Goal: Information Seeking & Learning: Learn about a topic

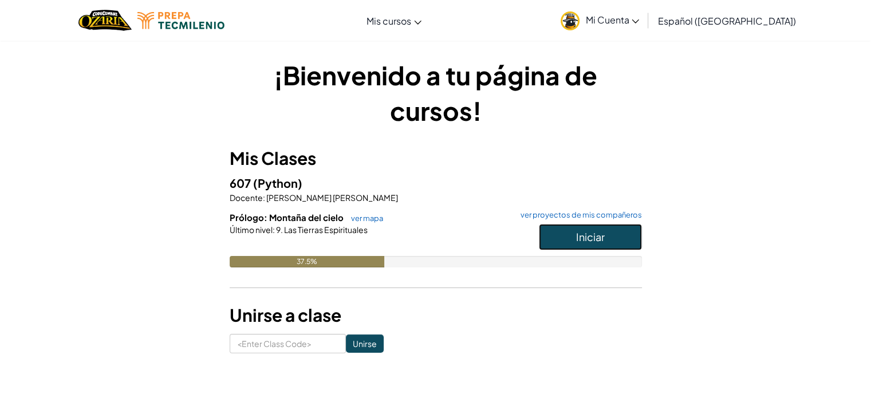
click at [585, 231] on span "Iniciar" at bounding box center [590, 236] width 29 height 13
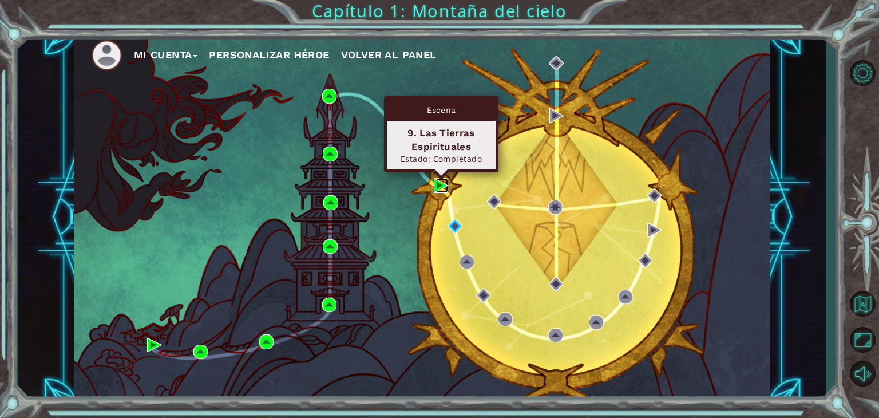
click at [438, 184] on img at bounding box center [441, 185] width 15 height 15
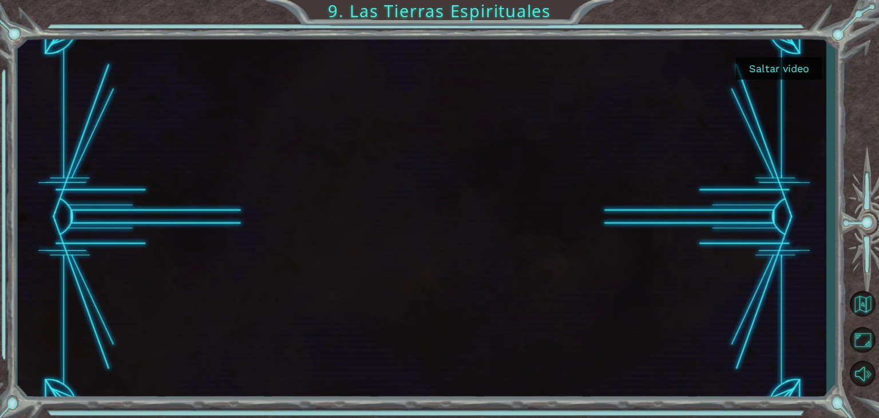
click at [776, 61] on button "Saltar video" at bounding box center [779, 68] width 86 height 22
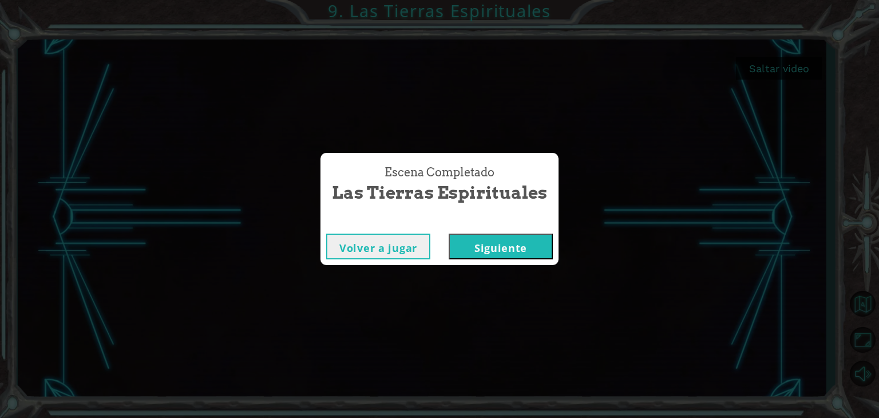
click at [530, 248] on button "Siguiente" at bounding box center [501, 247] width 104 height 26
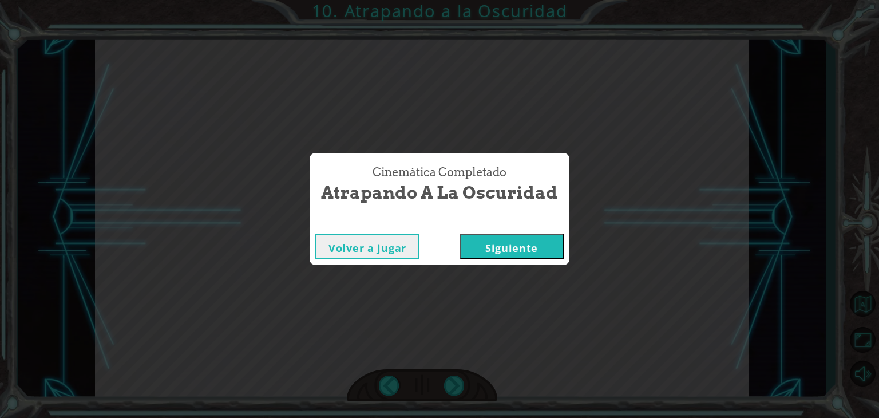
click at [531, 246] on button "Siguiente" at bounding box center [512, 247] width 104 height 26
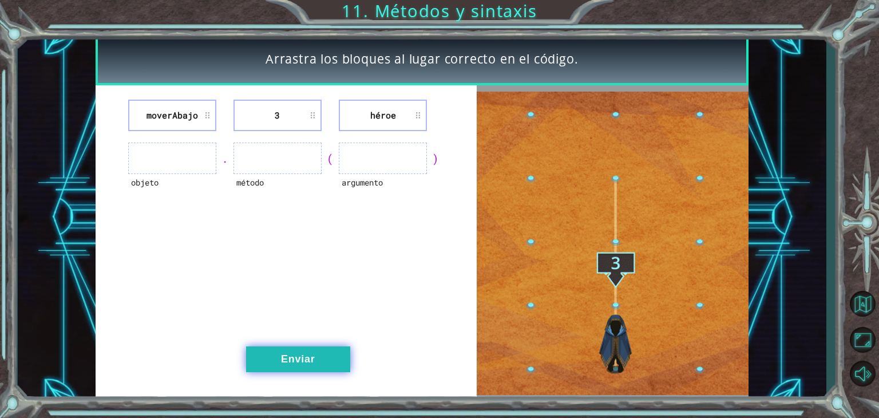
click at [312, 352] on button "Enviar" at bounding box center [298, 359] width 104 height 26
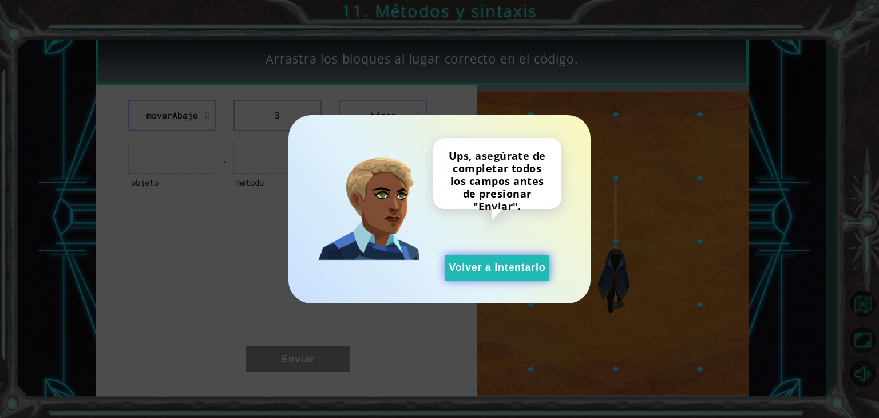
click at [499, 267] on button "Volver a intentarlo" at bounding box center [497, 268] width 104 height 26
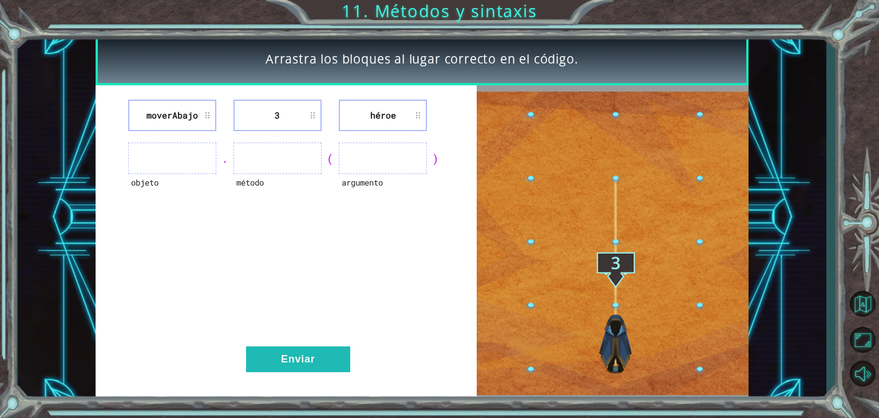
click at [276, 154] on ul at bounding box center [278, 158] width 88 height 31
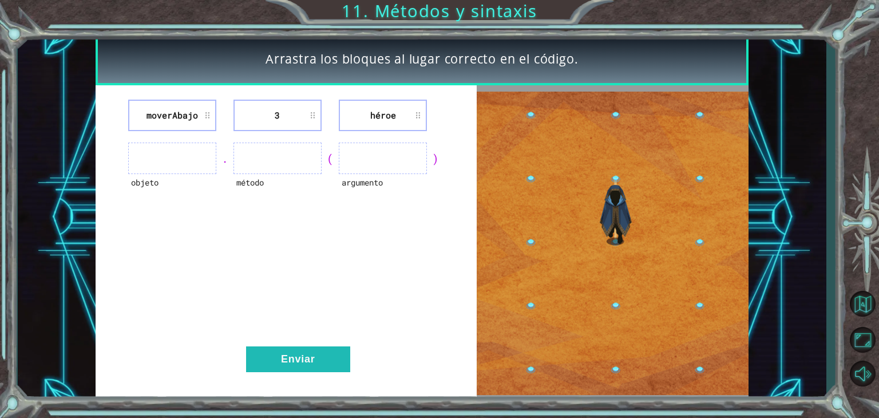
click at [270, 114] on li "3" at bounding box center [278, 115] width 88 height 31
click at [212, 112] on li "moverAbajo" at bounding box center [172, 115] width 88 height 31
click at [185, 115] on li "moverAbajo" at bounding box center [172, 115] width 88 height 31
drag, startPoint x: 185, startPoint y: 115, endPoint x: 194, endPoint y: 141, distance: 27.7
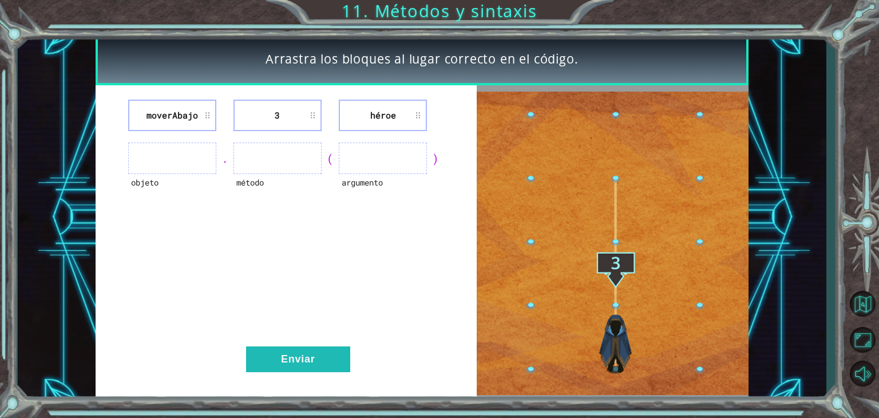
click at [194, 141] on div "moverAbajo 3 héroe objeto . método ( argumento ) Enviar" at bounding box center [287, 243] width 382 height 316
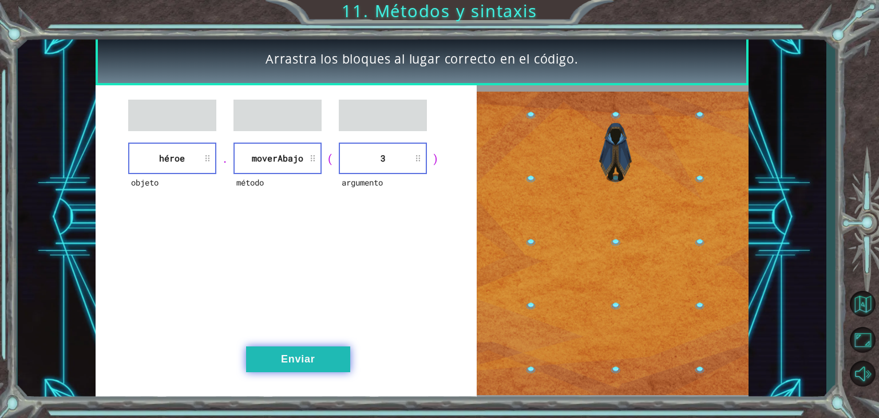
click at [305, 353] on button "Enviar" at bounding box center [298, 359] width 104 height 26
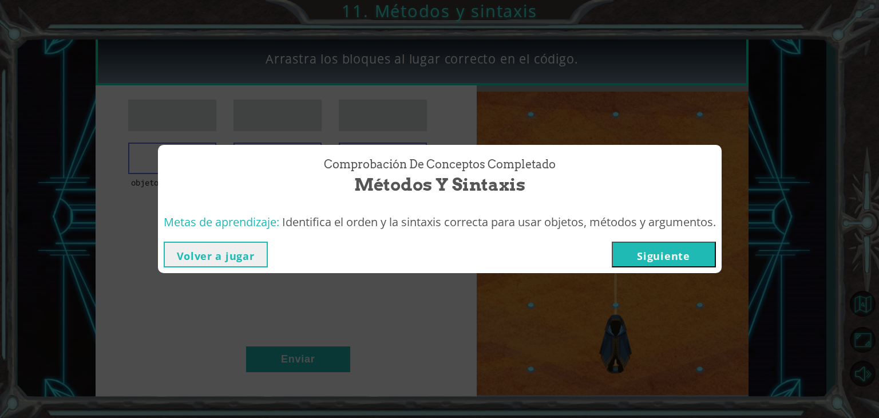
click at [658, 246] on button "Siguiente" at bounding box center [664, 255] width 104 height 26
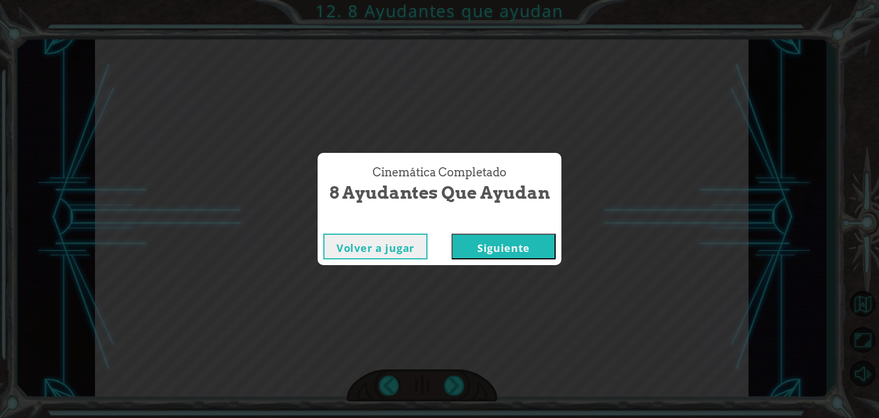
click at [524, 242] on button "Siguiente" at bounding box center [504, 247] width 104 height 26
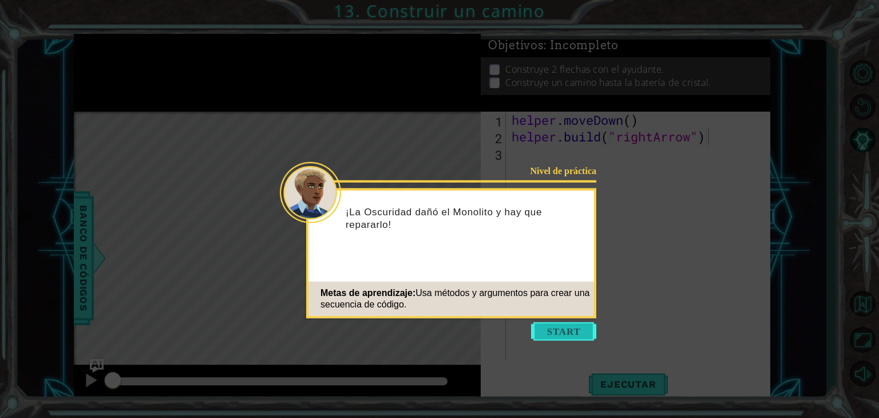
click at [556, 328] on button "Start" at bounding box center [563, 331] width 65 height 18
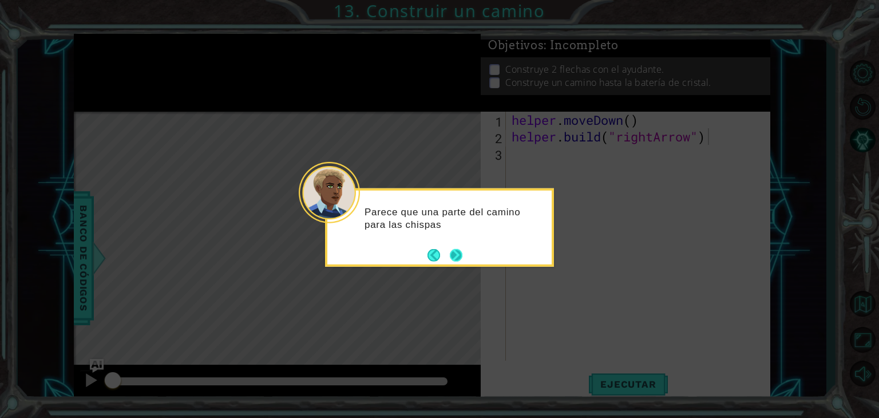
click at [461, 252] on button "Next" at bounding box center [456, 254] width 13 height 13
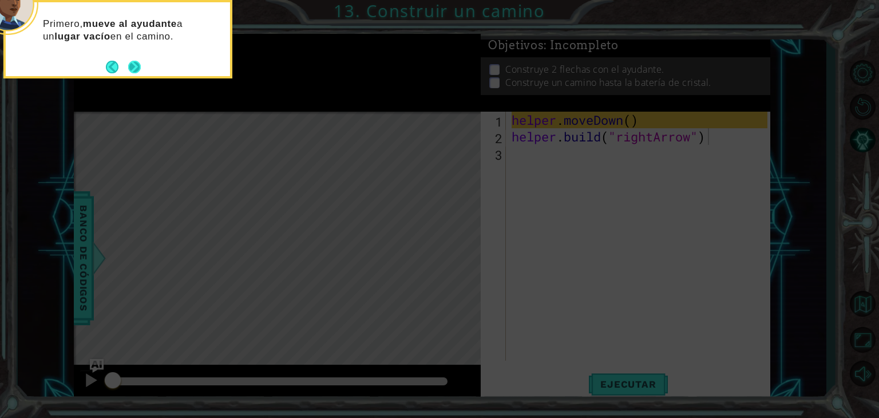
click at [134, 65] on button "Next" at bounding box center [134, 67] width 13 height 13
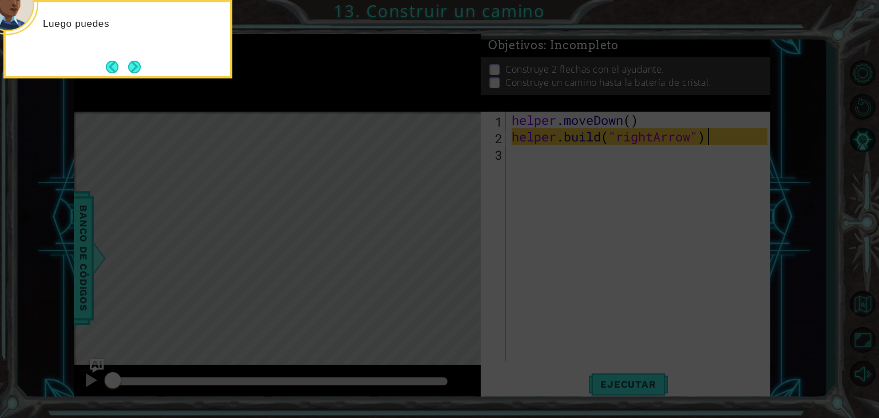
click at [134, 65] on button "Next" at bounding box center [134, 67] width 13 height 13
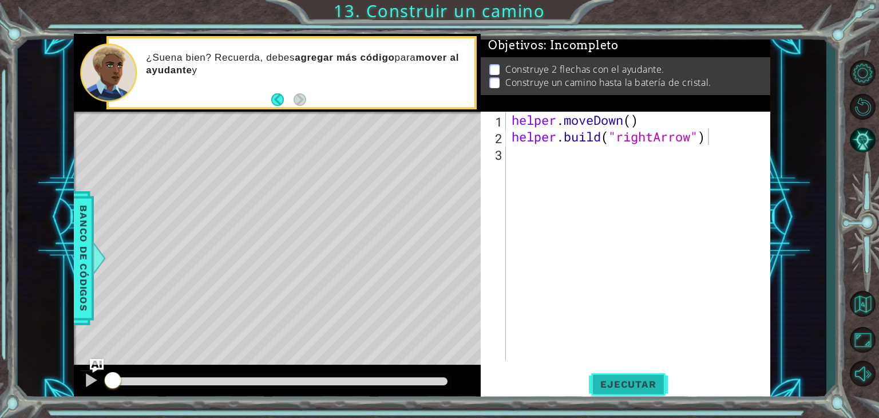
click at [618, 378] on button "Ejecutar" at bounding box center [628, 384] width 78 height 29
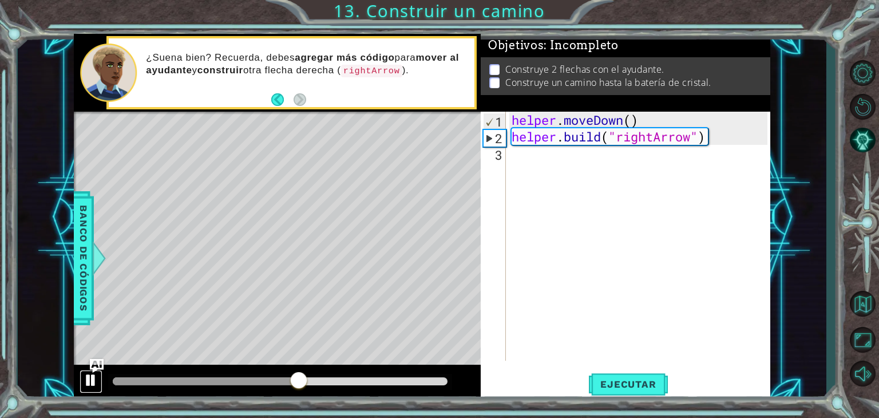
click at [88, 374] on div at bounding box center [91, 380] width 15 height 15
click at [703, 139] on div "helper . moveDown ( ) helper . build ( "rightArrow" )" at bounding box center [641, 253] width 264 height 282
click at [712, 140] on div "helper . moveDown ( ) helper . build ( "rightArrow" )" at bounding box center [641, 253] width 264 height 282
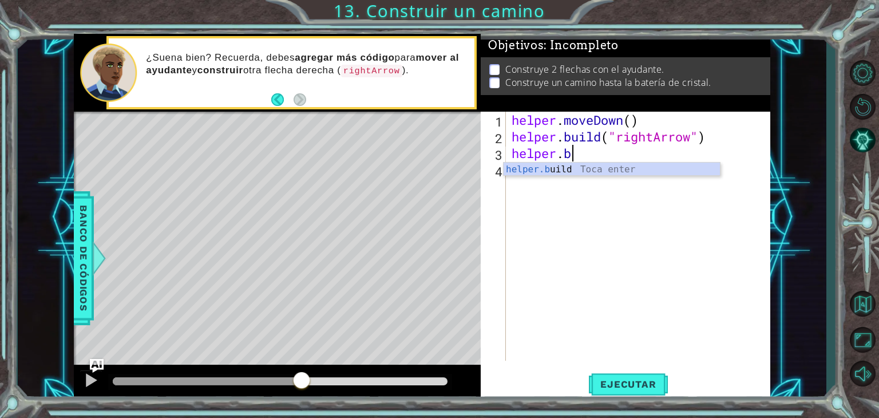
scroll to position [0, 2]
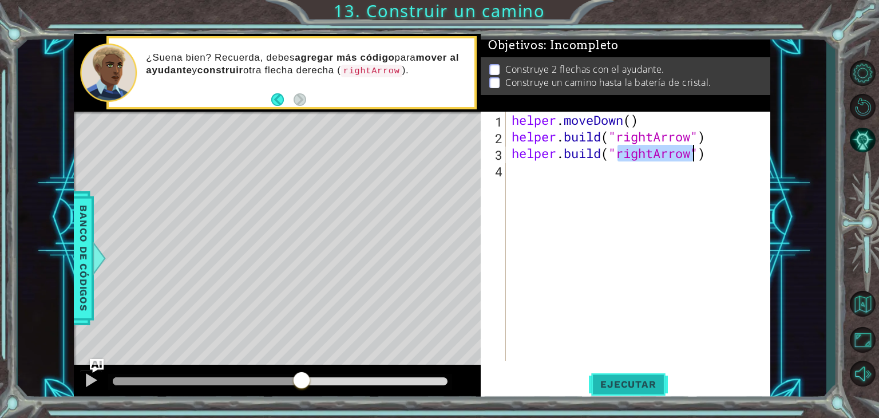
type textarea "[DOMAIN_NAME]("rightArrow")"
click at [622, 383] on span "Ejecutar" at bounding box center [628, 383] width 78 height 11
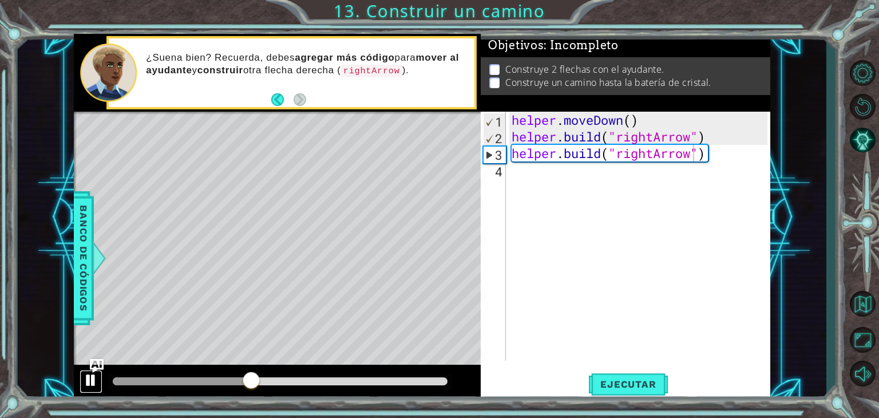
click at [89, 378] on div at bounding box center [91, 380] width 15 height 15
click at [712, 141] on div "helper . moveDown ( ) helper . build ( "rightArrow" ) helper . build ( "rightAr…" at bounding box center [641, 253] width 264 height 282
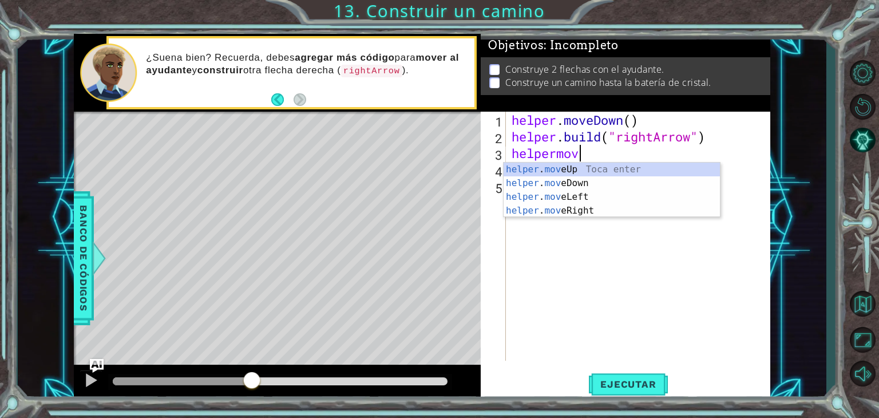
scroll to position [0, 2]
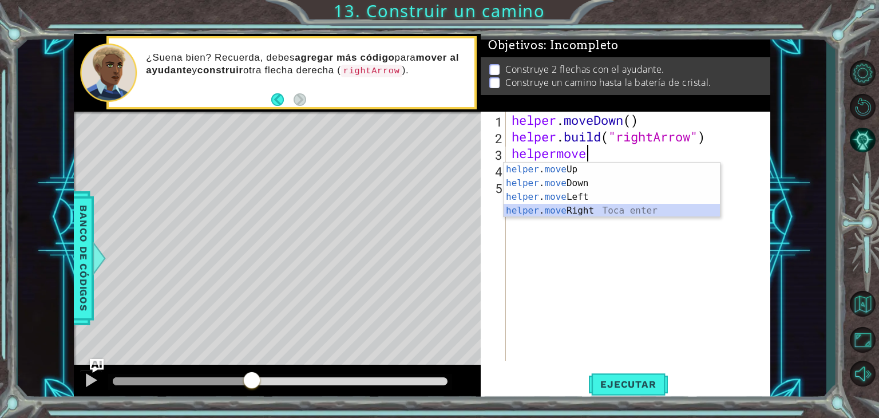
click at [609, 205] on div "helper . move Up Toca enter helper . move Down Toca enter helper . move Left To…" at bounding box center [612, 204] width 216 height 82
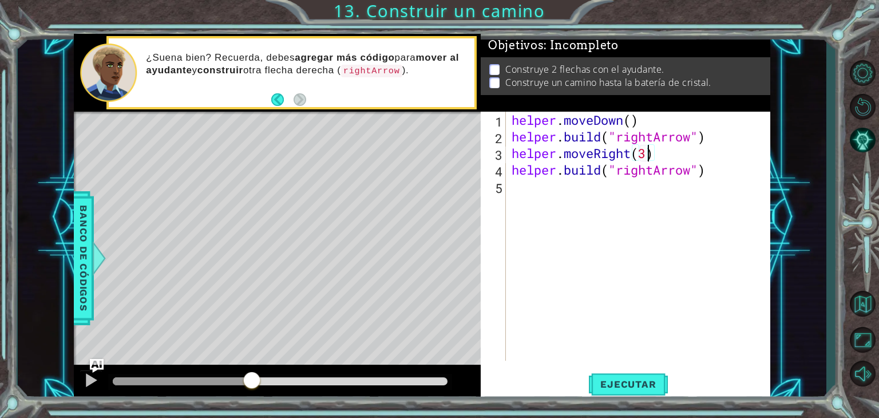
scroll to position [0, 6]
type textarea "helper.moveRight(3)"
click at [623, 382] on span "Ejecutar" at bounding box center [628, 383] width 78 height 11
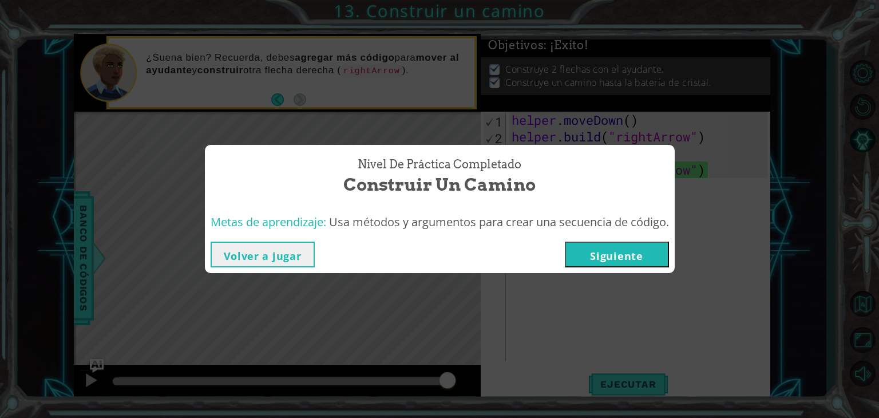
click at [634, 254] on button "Siguiente" at bounding box center [617, 255] width 104 height 26
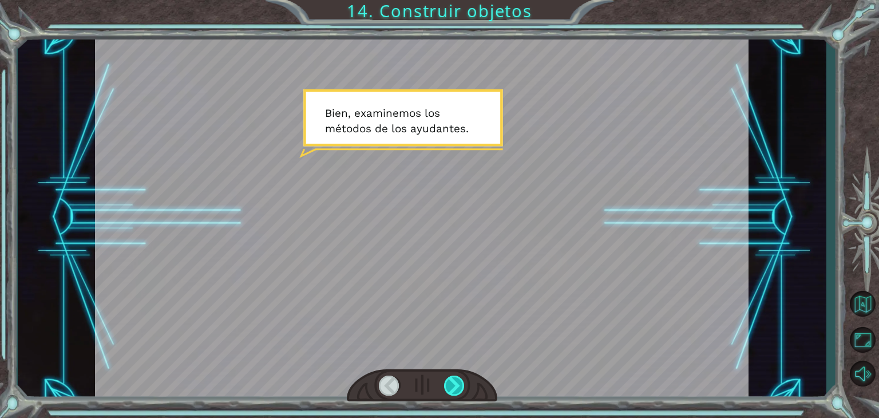
click at [458, 382] on div at bounding box center [454, 385] width 21 height 20
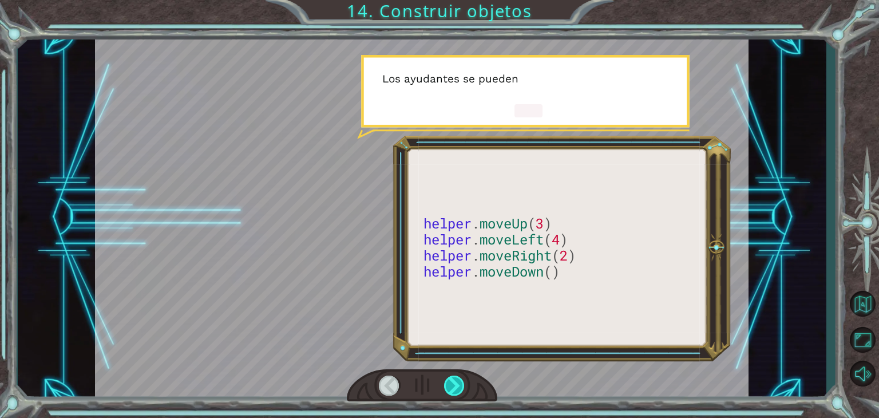
click at [458, 382] on div at bounding box center [454, 385] width 21 height 20
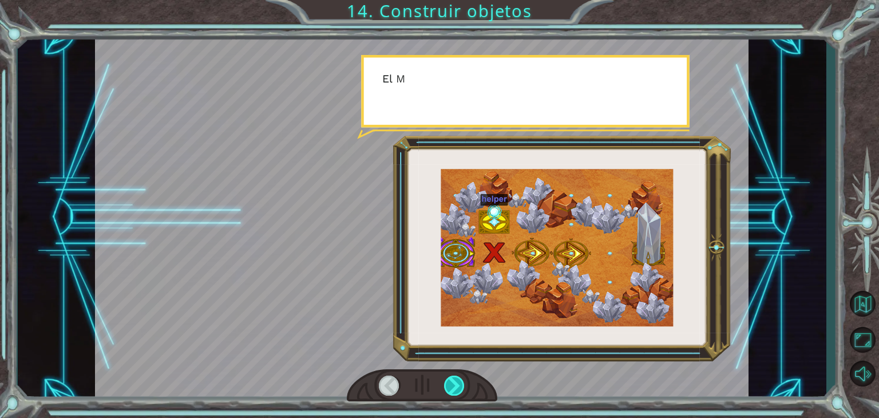
click at [458, 382] on div at bounding box center [454, 385] width 21 height 20
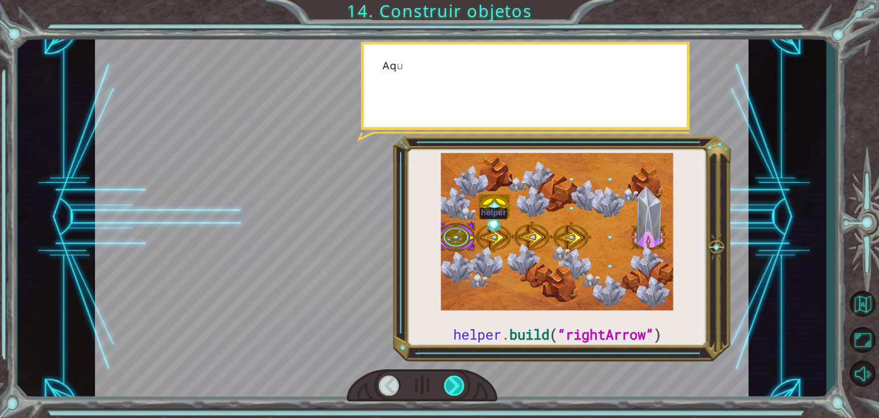
click at [458, 382] on div at bounding box center [454, 385] width 21 height 20
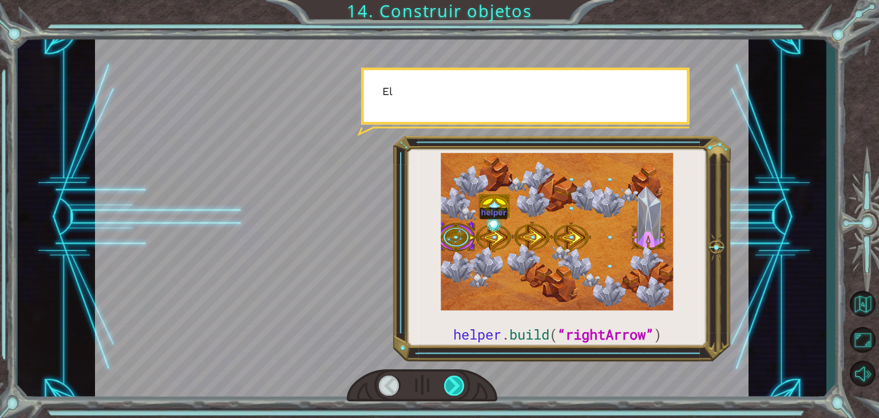
click at [458, 382] on div at bounding box center [454, 385] width 21 height 20
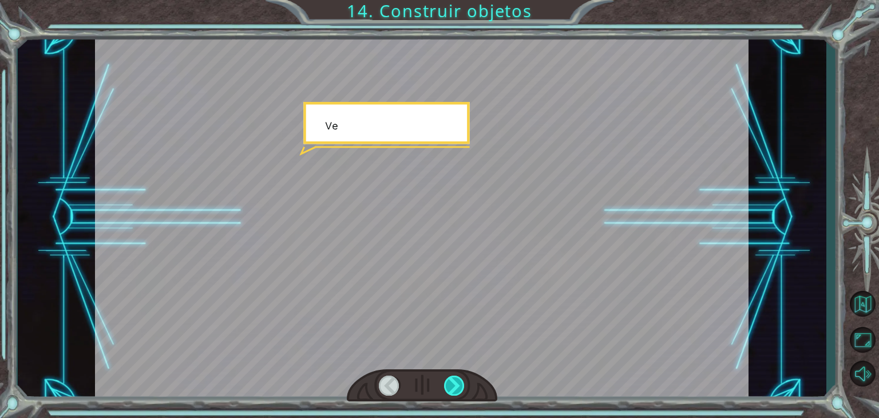
click at [458, 382] on div at bounding box center [454, 385] width 21 height 20
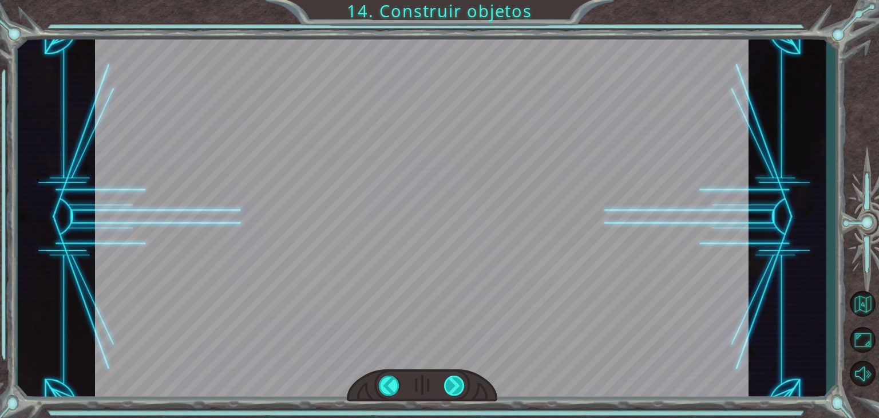
click at [458, 0] on div "helper . build ( “rightArrow” ) B i e n , e x a m i n e m o s l o s m é t o d o…" at bounding box center [439, 0] width 879 height 0
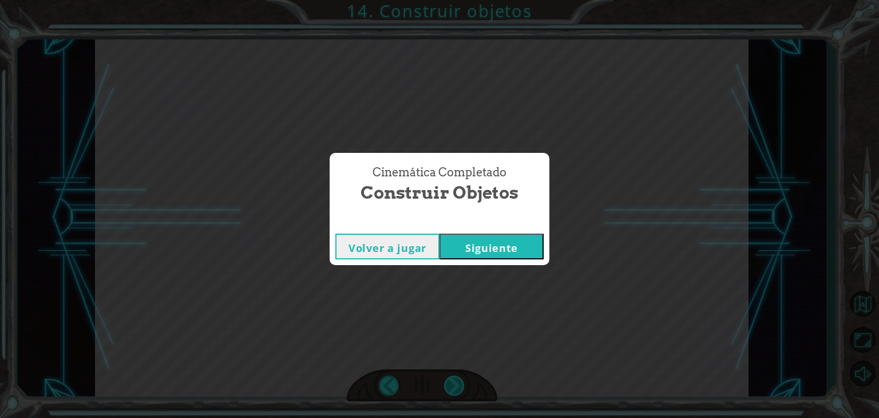
click at [458, 382] on div "Cinemática Completado Construir objetos Volver a jugar [GEOGRAPHIC_DATA]" at bounding box center [439, 209] width 879 height 418
click at [486, 275] on div "Cinemática Completado Construir objetos Volver a jugar [GEOGRAPHIC_DATA]" at bounding box center [439, 209] width 879 height 418
click at [508, 242] on button "Siguiente" at bounding box center [492, 247] width 104 height 26
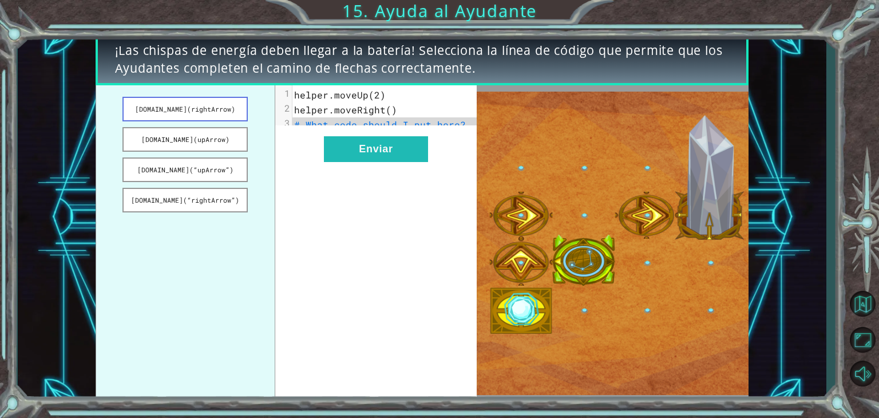
click at [220, 113] on button "[DOMAIN_NAME](rightArrow)" at bounding box center [184, 109] width 125 height 25
click at [318, 224] on div "xxxxxxxxxx 3 1 helper.moveUp(2) 2 helper.moveRight() 3 [DOMAIN_NAME](rightArrow…" at bounding box center [375, 243] width 201 height 316
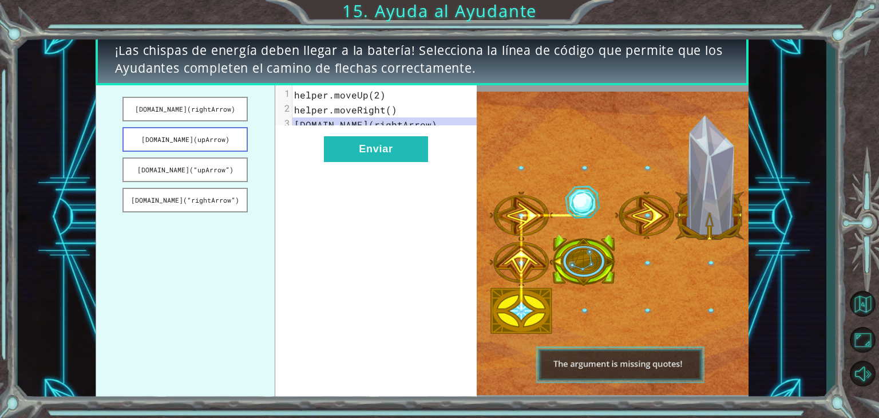
click at [219, 135] on button "[DOMAIN_NAME](upArrow)" at bounding box center [184, 139] width 125 height 25
click at [208, 109] on button "[DOMAIN_NAME](rightArrow)" at bounding box center [184, 109] width 125 height 25
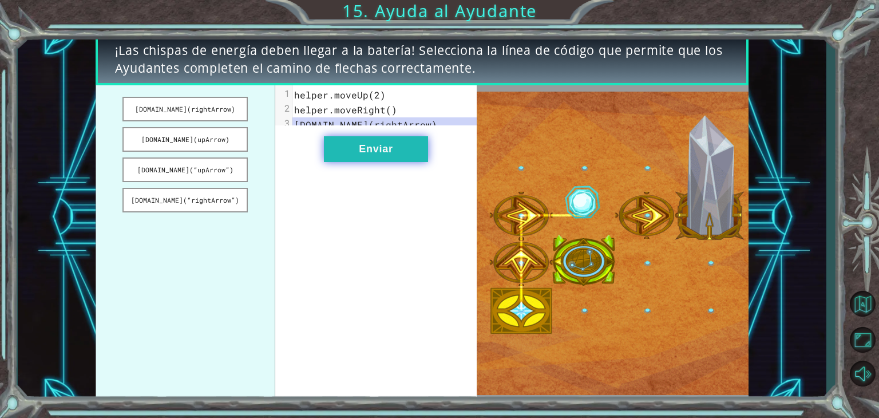
click at [398, 162] on button "Enviar" at bounding box center [376, 149] width 104 height 26
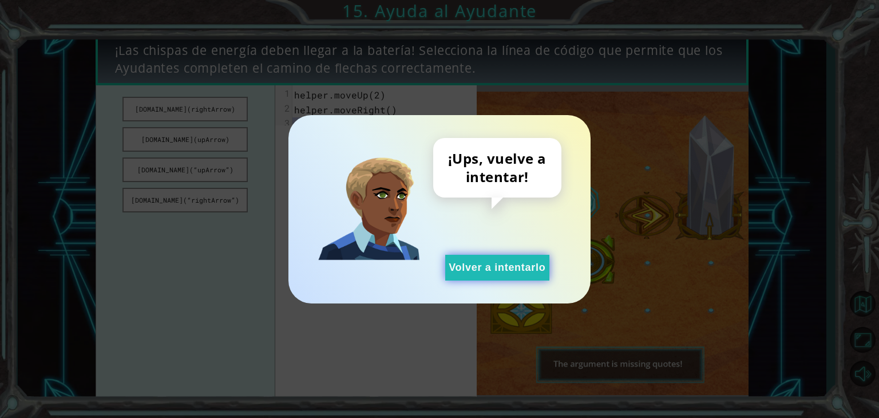
click at [464, 274] on button "Volver a intentarlo" at bounding box center [497, 268] width 104 height 26
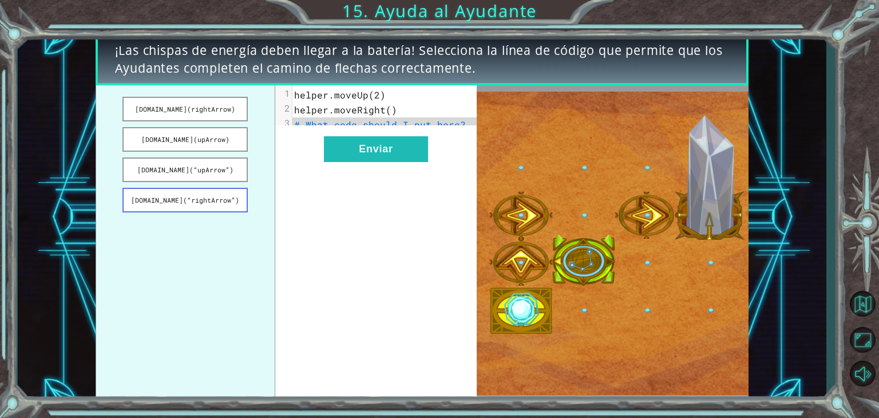
click at [227, 203] on button "[DOMAIN_NAME](“rightArrow”)" at bounding box center [184, 200] width 125 height 25
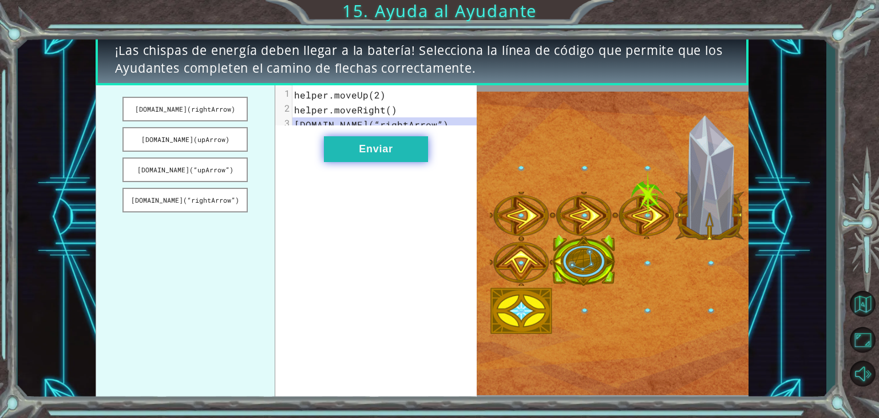
click at [358, 162] on button "Enviar" at bounding box center [376, 149] width 104 height 26
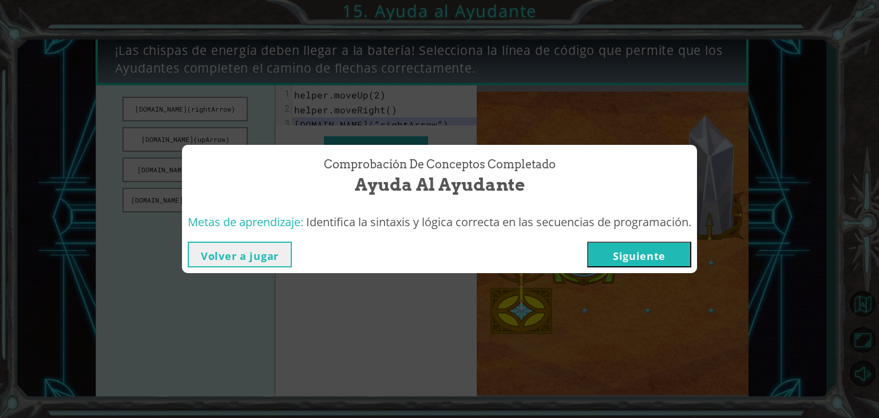
click at [620, 259] on button "Siguiente" at bounding box center [639, 255] width 104 height 26
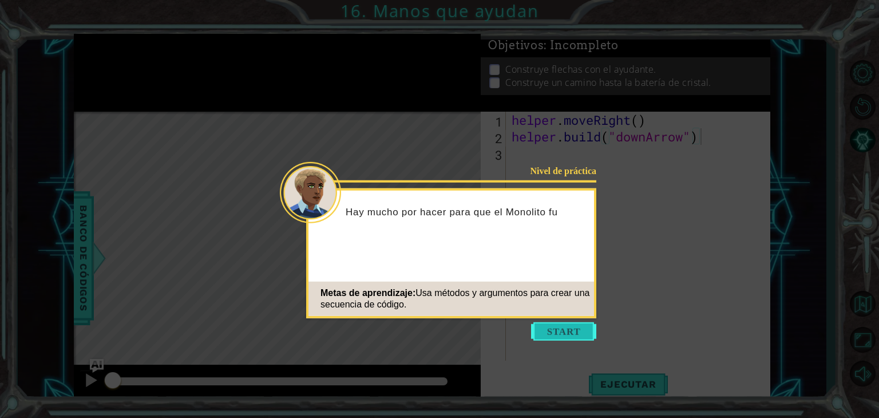
click at [558, 328] on button "Start" at bounding box center [563, 331] width 65 height 18
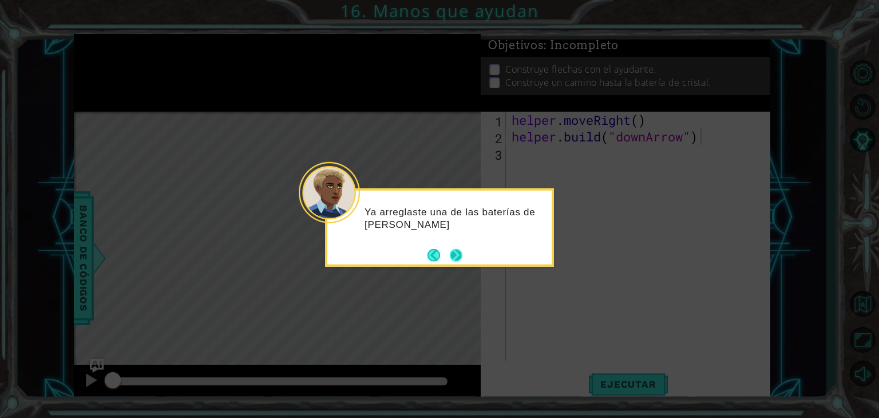
click at [460, 254] on button "Next" at bounding box center [456, 255] width 14 height 14
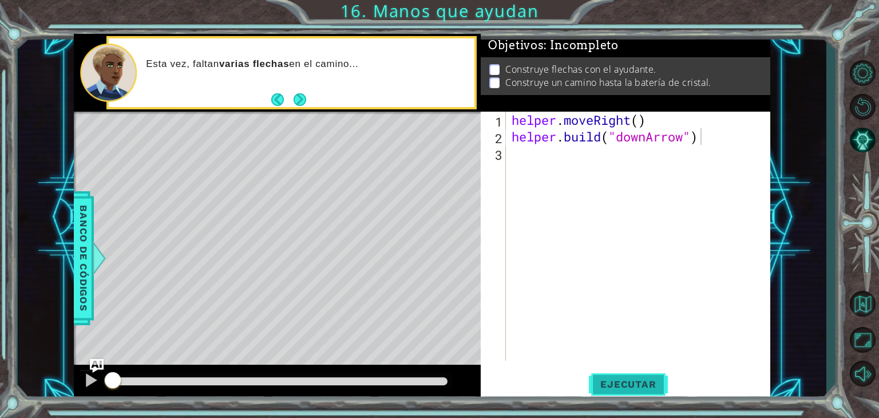
click at [621, 385] on span "Ejecutar" at bounding box center [628, 383] width 78 height 11
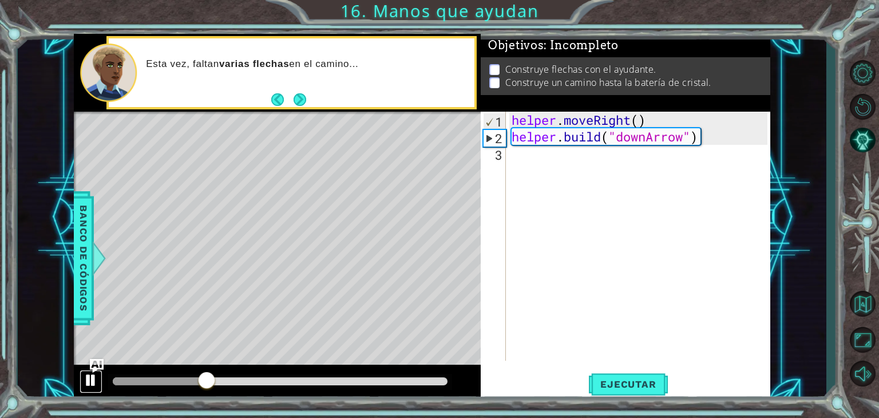
click at [86, 374] on div at bounding box center [91, 380] width 15 height 15
click at [705, 142] on div "helper . moveRight ( ) helper . build ( "downArrow" )" at bounding box center [641, 253] width 264 height 282
click at [706, 140] on div "helper . moveRight ( ) helper . build ( "downArrow" )" at bounding box center [641, 253] width 264 height 282
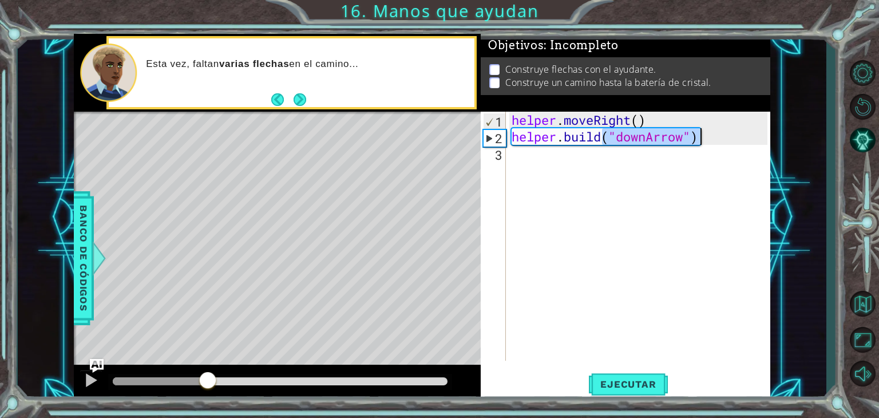
click at [706, 140] on div "helper . moveRight ( ) helper . build ( "downArrow" )" at bounding box center [638, 236] width 258 height 249
click at [706, 140] on div "helper . moveRight ( ) helper . build ( "downArrow" )" at bounding box center [641, 253] width 264 height 282
click at [541, 157] on div "helper . moveRight ( ) helper . build ( "downArrow" )" at bounding box center [641, 253] width 264 height 282
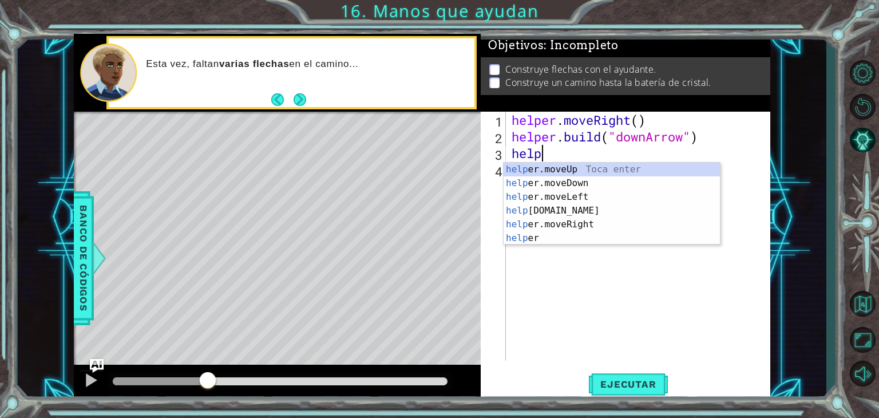
scroll to position [0, 1]
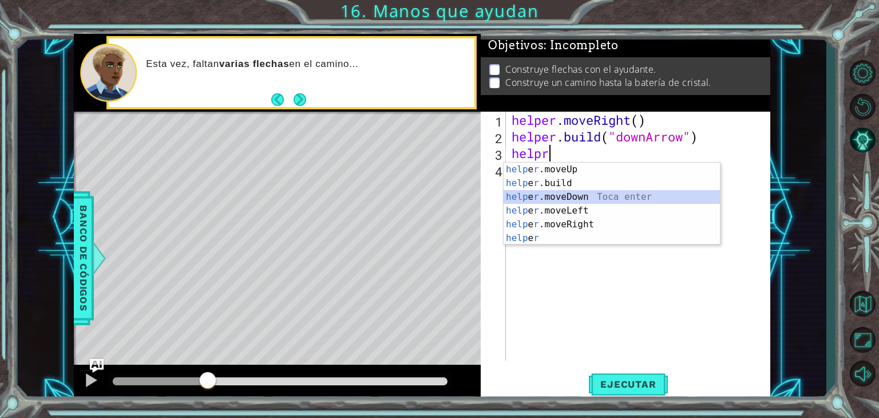
click at [559, 197] on div "help e r .moveUp Toca enter help e r .build Toca enter help e r .moveDown Toca …" at bounding box center [612, 218] width 216 height 110
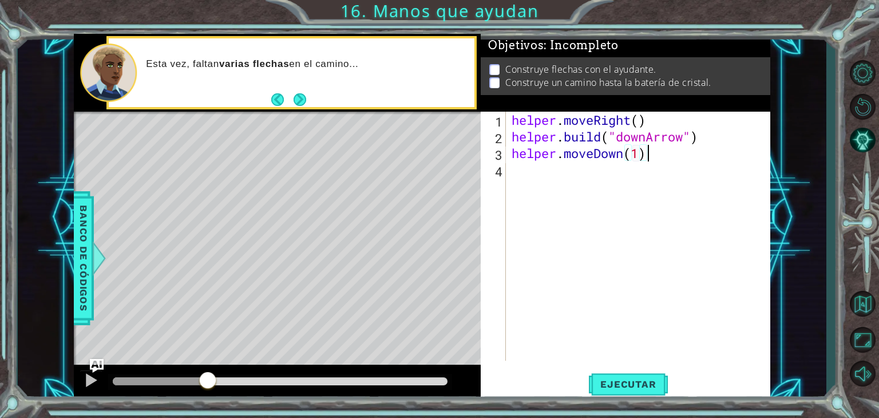
click at [671, 155] on div "helper . moveRight ( ) helper . build ( "downArrow" ) helper . moveDown ( 1 )" at bounding box center [641, 253] width 264 height 282
drag, startPoint x: 513, startPoint y: 138, endPoint x: 706, endPoint y: 136, distance: 192.9
click at [706, 136] on div "helper . moveRight ( ) helper . build ( "downArrow" ) helper . moveDown ( 1 )" at bounding box center [641, 253] width 264 height 282
type textarea "[DOMAIN_NAME]("downArrow")"
click at [524, 181] on div "helper . moveRight ( ) helper . build ( "downArrow" ) helper . moveDown ( 1 )" at bounding box center [641, 253] width 264 height 282
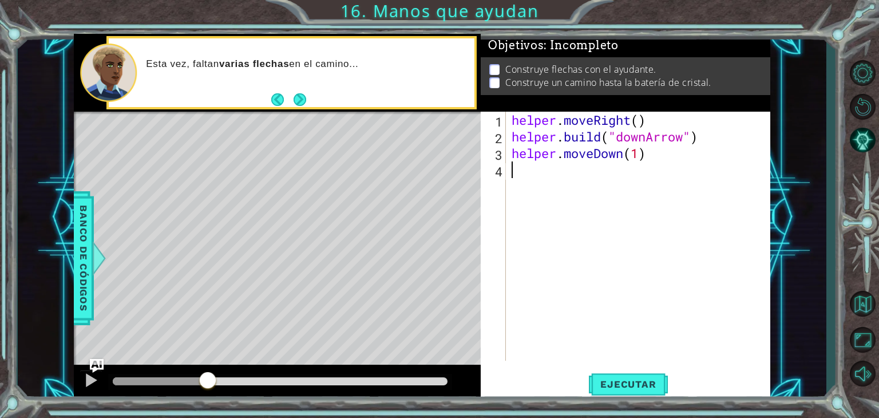
scroll to position [0, 0]
paste textarea "[DOMAIN_NAME]("downArrow")"
click at [649, 173] on div "helper . moveRight ( ) helper . build ( "downArrow" ) helper . moveDown ( 1 ) h…" at bounding box center [641, 253] width 264 height 282
click at [720, 177] on div "helper . moveRight ( ) helper . build ( "downArrow" ) helper . moveDown ( 1 ) h…" at bounding box center [641, 253] width 264 height 282
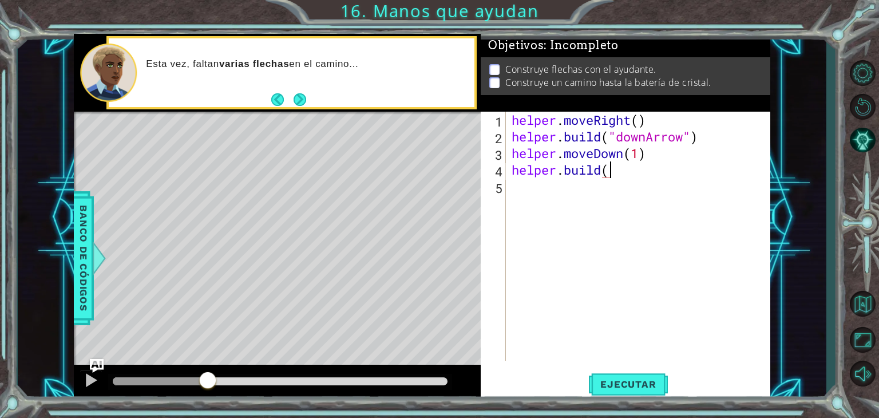
scroll to position [0, 3]
type textarea "[DOMAIN_NAME]("rightArrow")"
click at [610, 374] on button "Ejecutar" at bounding box center [628, 384] width 78 height 29
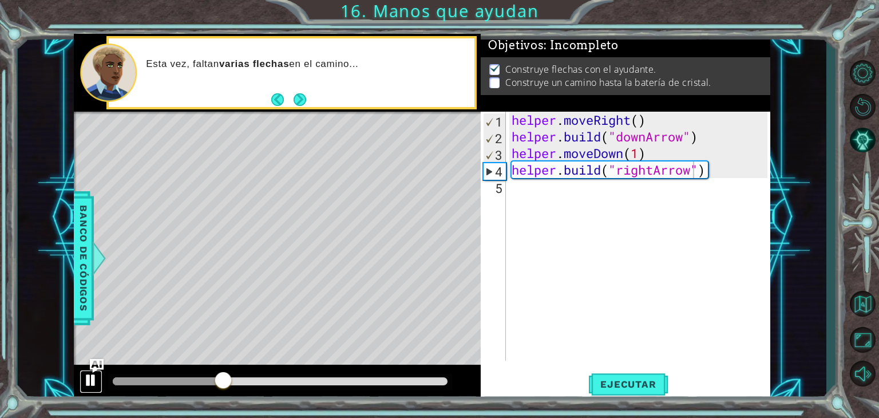
click at [93, 379] on div at bounding box center [91, 380] width 15 height 15
click at [721, 179] on div "helper . moveRight ( ) helper . build ( "downArrow" ) helper . moveDown ( 1 ) h…" at bounding box center [641, 253] width 264 height 282
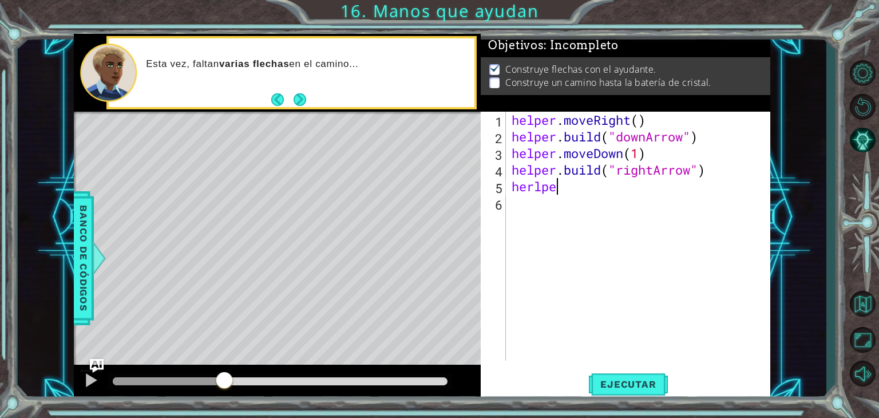
scroll to position [0, 0]
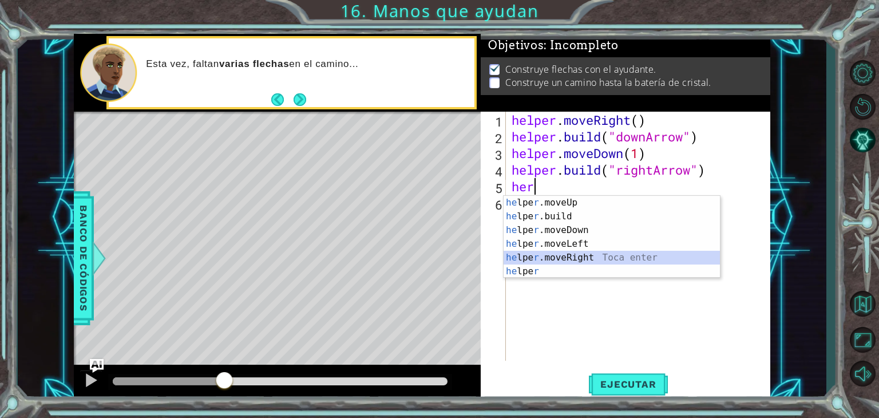
click at [584, 262] on div "he lpe r .moveUp Toca enter he lpe r .build Toca enter he lpe r .moveDown Toca …" at bounding box center [612, 251] width 216 height 110
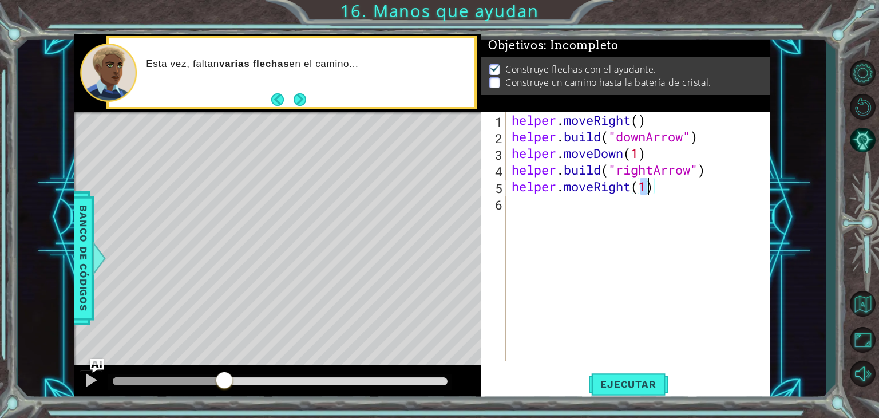
type textarea "helper.moveRight(2)"
click at [667, 197] on div "helper . moveRight ( ) helper . build ( "downArrow" ) helper . moveDown ( 1 ) h…" at bounding box center [641, 253] width 264 height 282
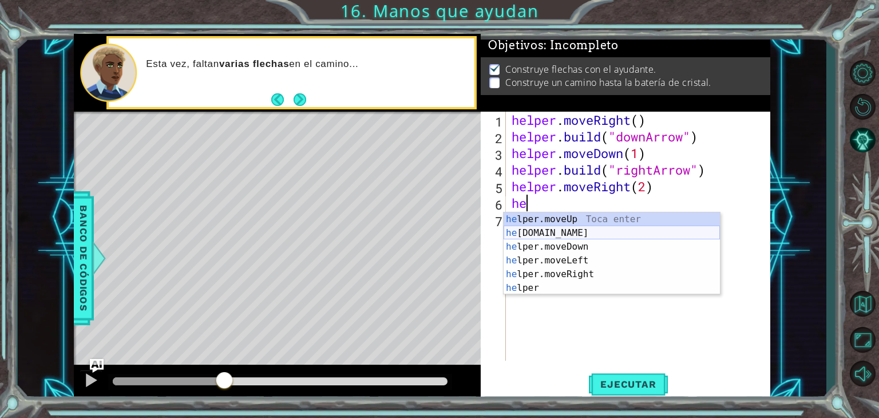
click at [628, 234] on div "he lper.moveUp Toca enter he [DOMAIN_NAME] Toca enter he lper.moveDown Toca ent…" at bounding box center [612, 267] width 216 height 110
type textarea "[DOMAIN_NAME]("rightArrow")"
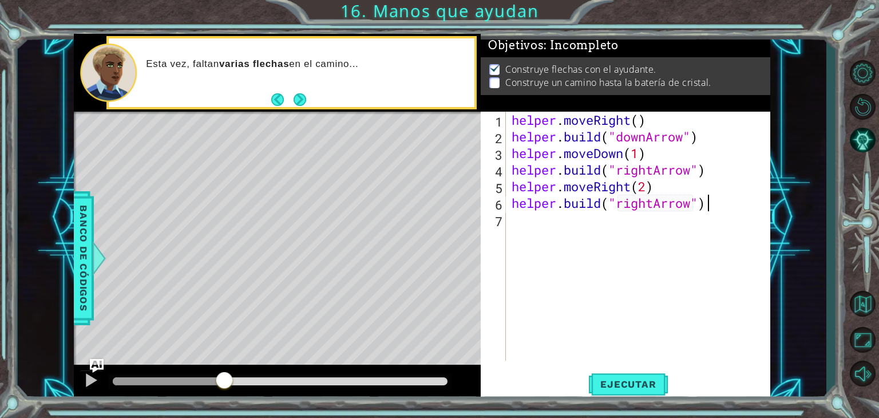
click at [713, 205] on div "helper . moveRight ( ) helper . build ( "downArrow" ) helper . moveDown ( 1 ) h…" at bounding box center [641, 253] width 264 height 282
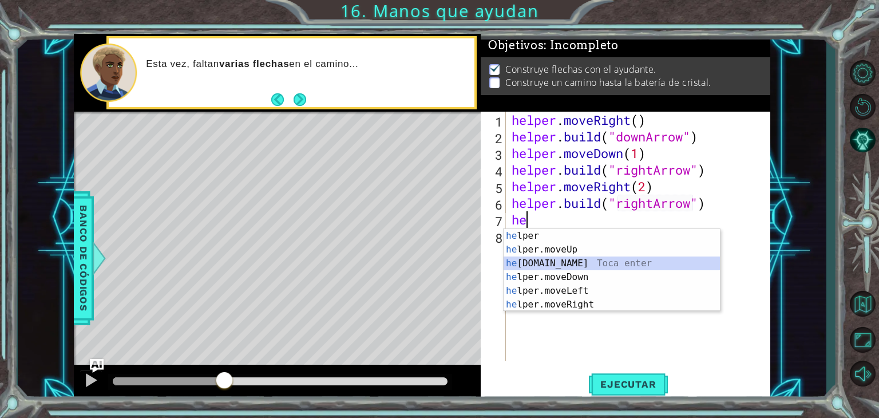
click at [584, 266] on div "he lper Toca enter he lper.moveUp Toca enter he [DOMAIN_NAME] Toca enter he lpe…" at bounding box center [612, 284] width 216 height 110
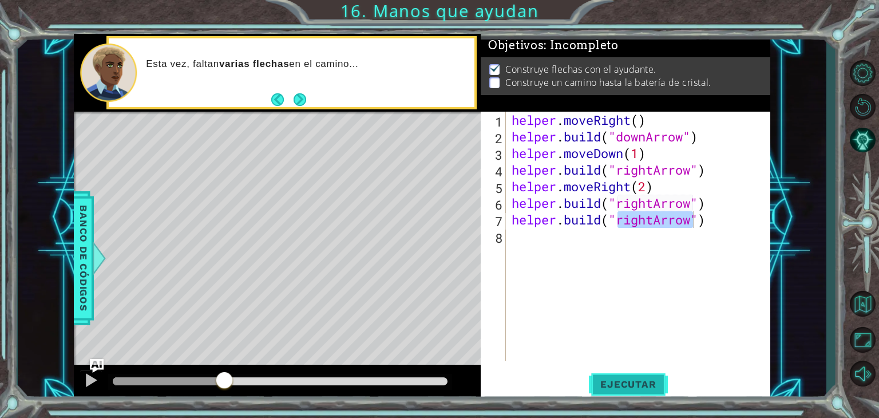
click at [621, 385] on span "Ejecutar" at bounding box center [628, 383] width 78 height 11
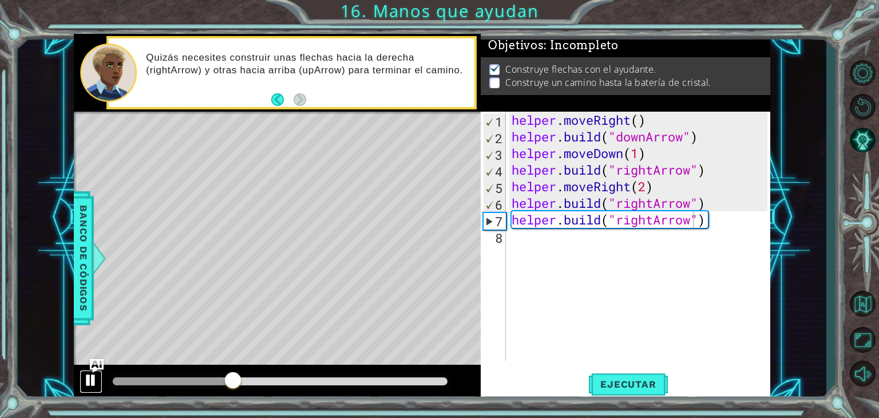
click at [92, 381] on div at bounding box center [91, 380] width 15 height 15
click at [709, 204] on div "helper . moveRight ( ) helper . build ( "downArrow" ) helper . moveDown ( 1 ) h…" at bounding box center [641, 253] width 264 height 282
click at [651, 192] on div "helper . moveRight ( ) helper . build ( "downArrow" ) helper . moveDown ( 1 ) h…" at bounding box center [641, 253] width 264 height 282
type textarea "helper.moveRight()"
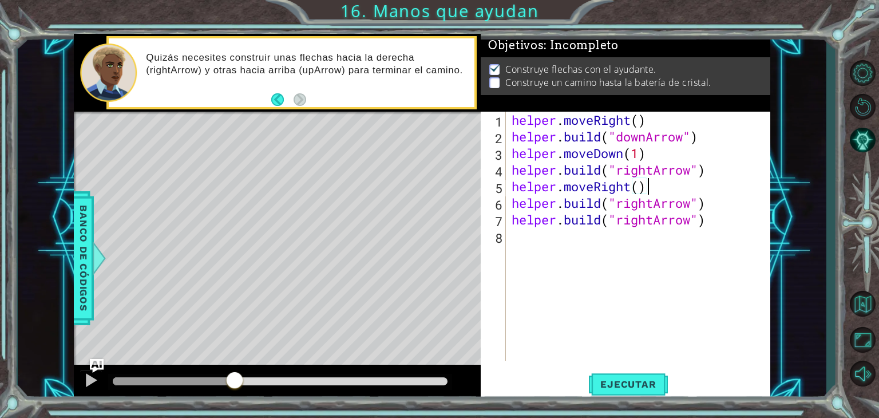
click at [666, 179] on div "helper . moveRight ( ) helper . build ( "downArrow" ) helper . moveDown ( 1 ) h…" at bounding box center [641, 253] width 264 height 282
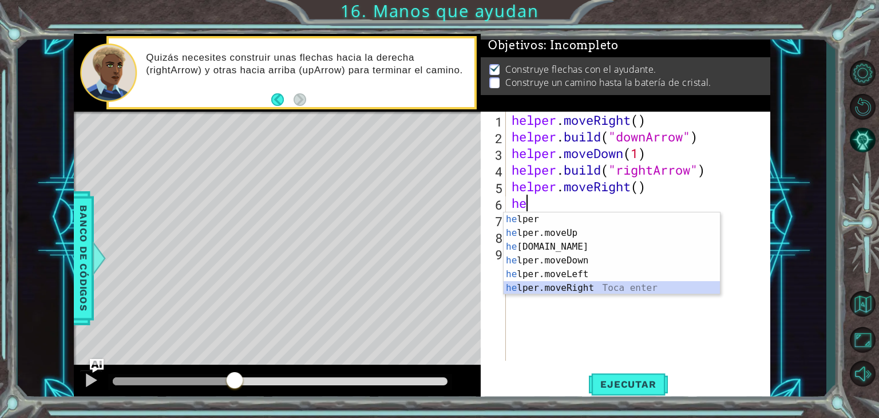
click at [590, 285] on div "he lper Toca enter he lper.moveUp Toca enter he [DOMAIN_NAME] Toca enter he lpe…" at bounding box center [612, 267] width 216 height 110
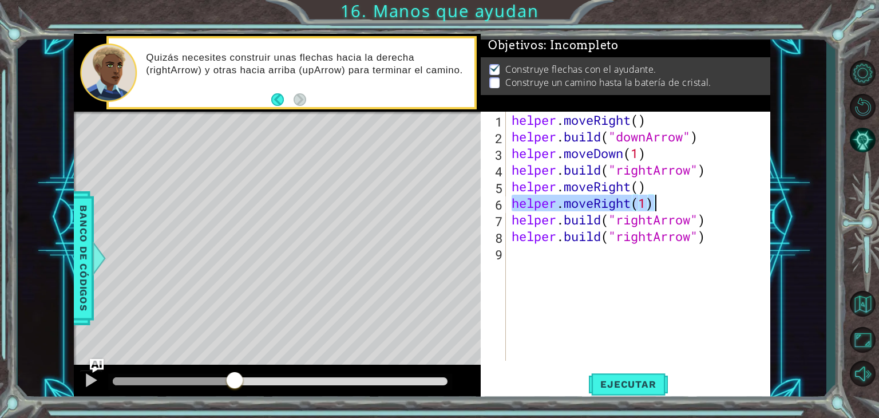
drag, startPoint x: 511, startPoint y: 200, endPoint x: 663, endPoint y: 195, distance: 152.3
click at [663, 195] on div "helper . moveRight ( ) helper . build ( "downArrow" ) helper . moveDown ( 1 ) h…" at bounding box center [641, 253] width 264 height 282
drag, startPoint x: 663, startPoint y: 195, endPoint x: 660, endPoint y: 235, distance: 40.2
click at [660, 235] on div "helper . moveRight ( ) helper . build ( "downArrow" ) helper . moveDown ( 1 ) h…" at bounding box center [641, 253] width 264 height 282
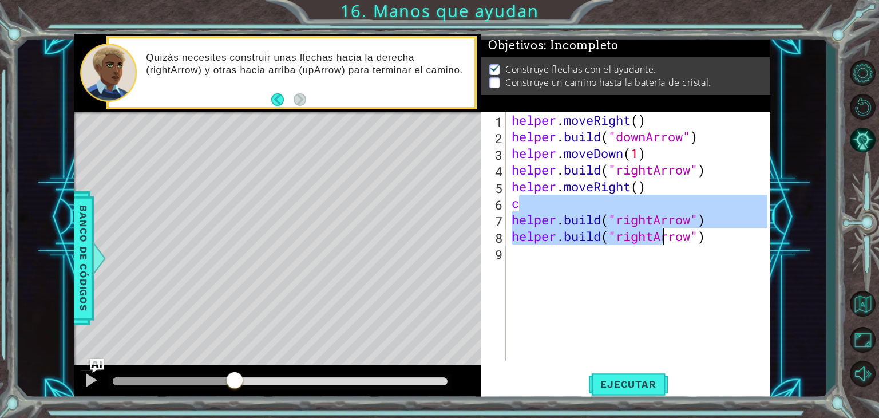
type textarea "[DOMAIN_NAME]("rightArrow") [DOMAIN_NAME]("rightArrow")"
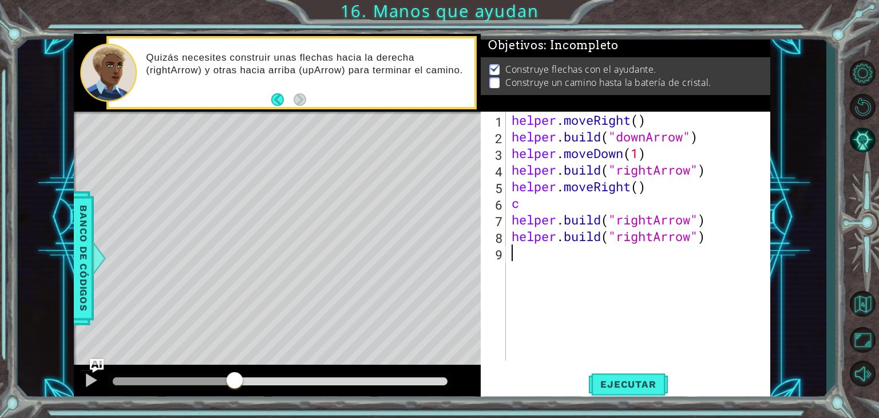
click at [666, 274] on div "helper . moveRight ( ) helper . build ( "downArrow" ) helper . moveDown ( 1 ) h…" at bounding box center [641, 253] width 264 height 282
click at [552, 208] on div "helper . moveRight ( ) helper . build ( "downArrow" ) helper . moveDown ( 1 ) h…" at bounding box center [641, 253] width 264 height 282
type textarea "c"
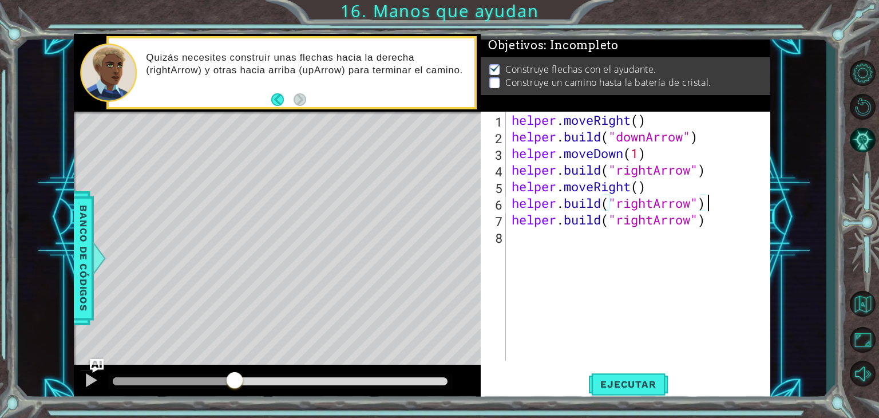
click at [715, 206] on div "helper . moveRight ( ) helper . build ( "downArrow" ) helper . moveDown ( 1 ) h…" at bounding box center [641, 253] width 264 height 282
type textarea "[DOMAIN_NAME]("rightArrow")"
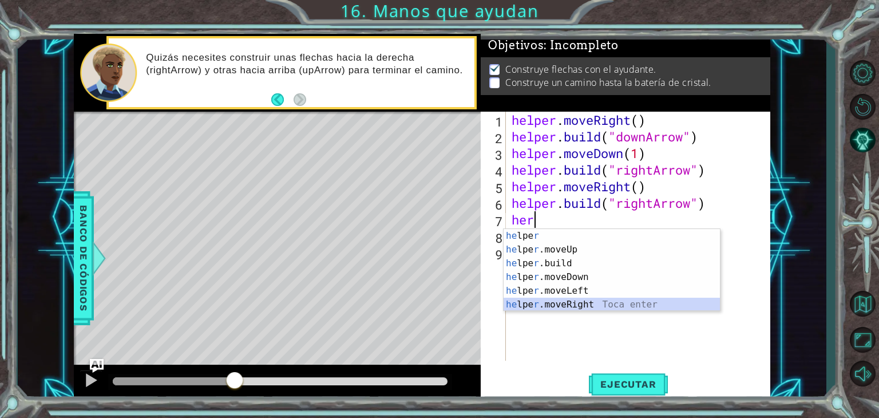
click at [588, 304] on div "he lpe r Toca enter he lpe r .moveUp Toca enter he lpe r .build Toca enter he l…" at bounding box center [612, 284] width 216 height 110
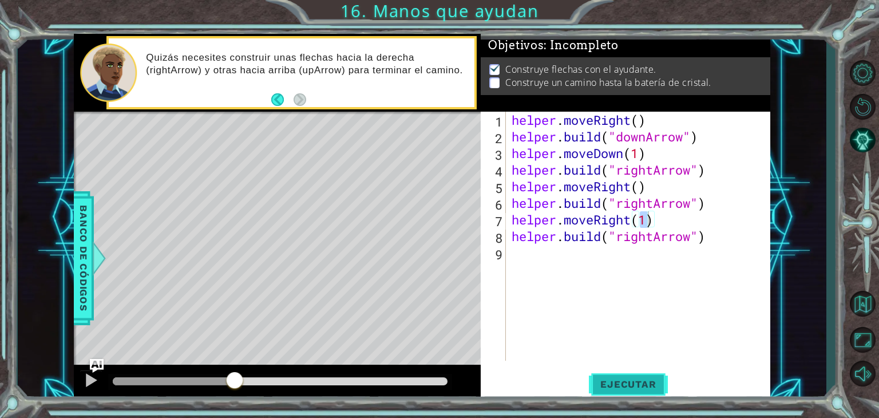
click at [630, 381] on span "Ejecutar" at bounding box center [628, 383] width 78 height 11
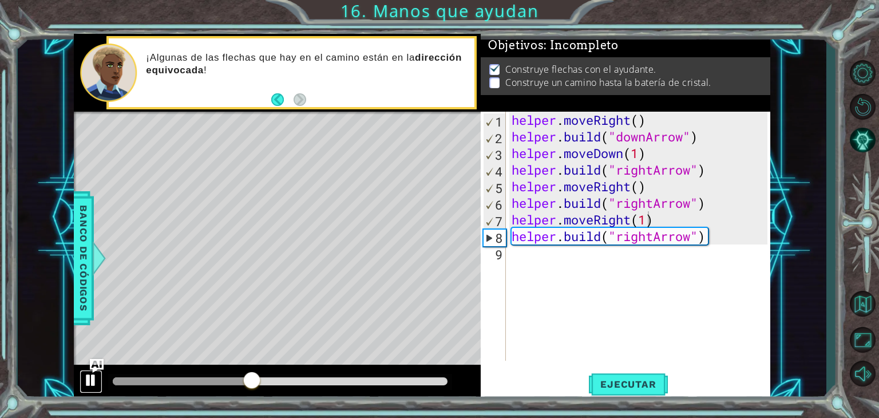
click at [85, 381] on div at bounding box center [91, 380] width 15 height 15
click at [653, 241] on div "helper . moveRight ( ) helper . build ( "downArrow" ) helper . moveDown ( 1 ) h…" at bounding box center [641, 253] width 264 height 282
click at [732, 243] on div "helper . moveRight ( ) helper . build ( "downArrow" ) helper . moveDown ( 1 ) h…" at bounding box center [641, 253] width 264 height 282
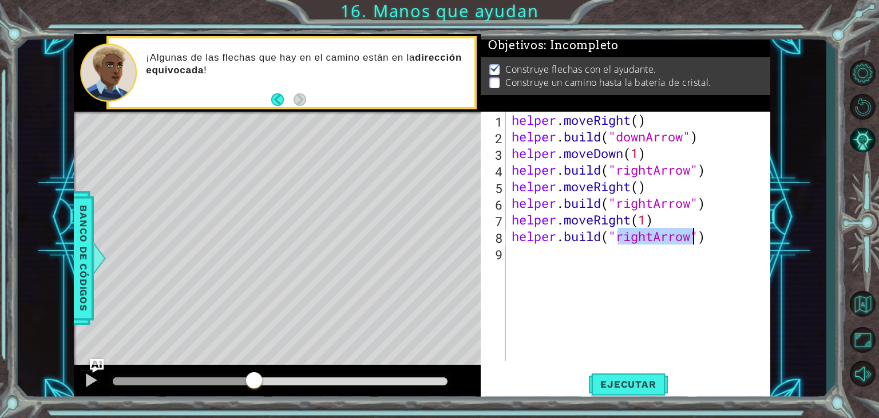
type textarea "[DOMAIN_NAME]("")"
click at [650, 246] on div "helper . moveRight ( ) helper . build ( "downArrow" ) helper . moveDown ( 1 ) h…" at bounding box center [641, 253] width 264 height 282
click at [634, 235] on div "helper . moveRight ( ) helper . build ( "downArrow" ) helper . moveDown ( 1 ) h…" at bounding box center [641, 253] width 264 height 282
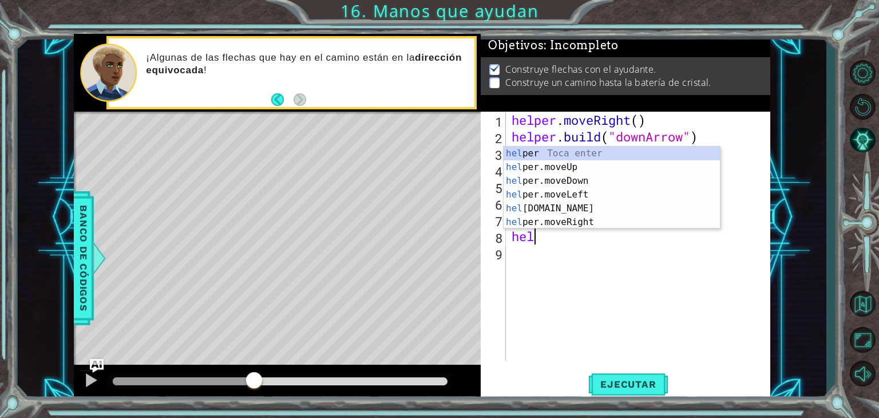
type textarea "h"
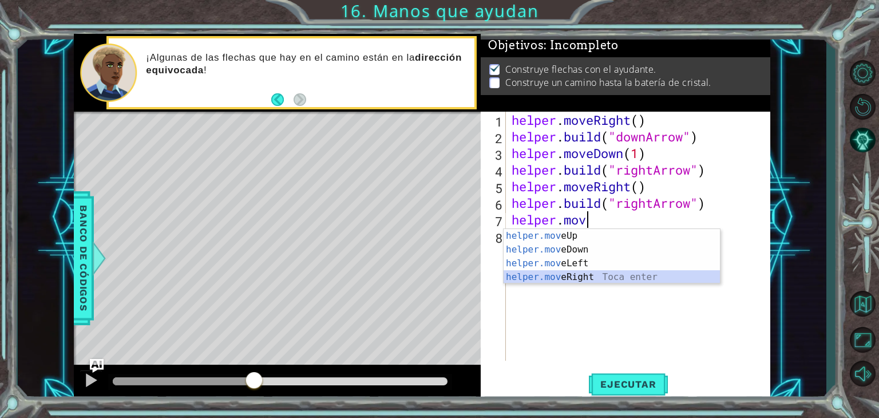
click at [596, 275] on div "helper.mov eUp Toca enter helper.mov eDown Toca enter helper.mov eLeft Toca ent…" at bounding box center [612, 270] width 216 height 82
type textarea "helper.moveRight(1)"
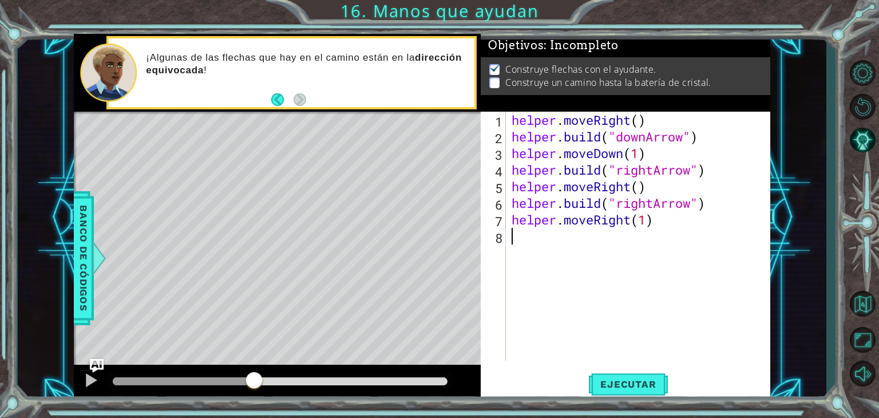
click at [666, 230] on div "helper . moveRight ( ) helper . build ( "downArrow" ) helper . moveDown ( 1 ) h…" at bounding box center [641, 253] width 264 height 282
click at [618, 384] on span "Ejecutar" at bounding box center [628, 383] width 78 height 11
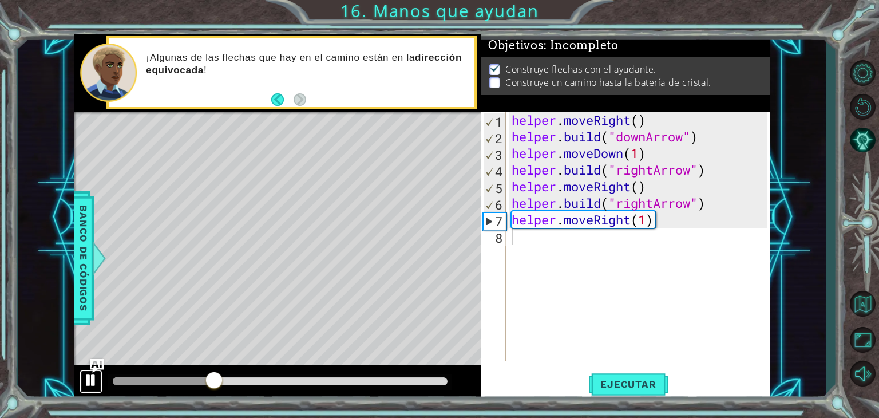
click at [92, 374] on div at bounding box center [91, 380] width 15 height 15
click at [659, 234] on div "helper . moveRight ( ) helper . build ( "downArrow" ) helper . moveDown ( 1 ) h…" at bounding box center [641, 253] width 264 height 282
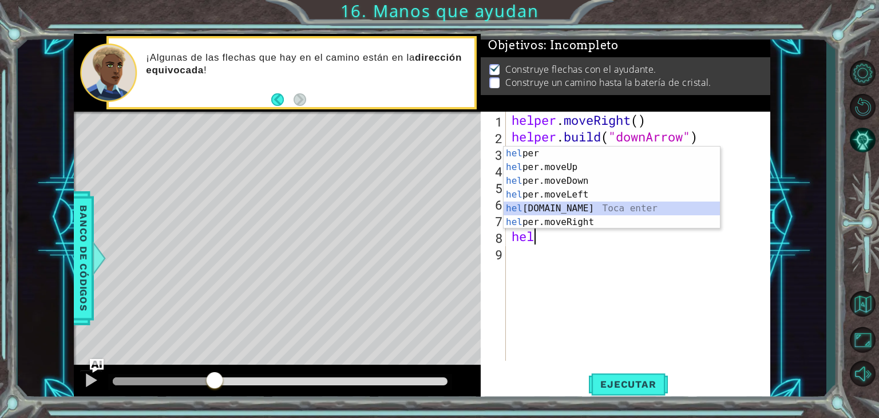
click at [591, 204] on div "hel per Toca enter hel per.moveUp Toca enter hel per.moveDown Toca enter hel pe…" at bounding box center [612, 202] width 216 height 110
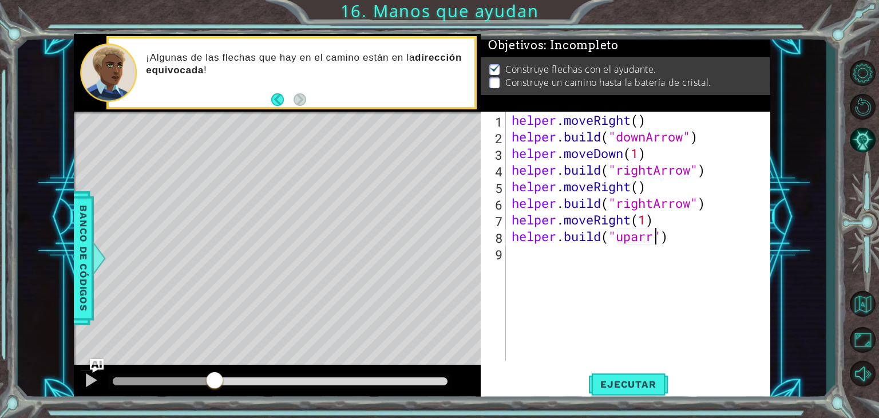
scroll to position [0, 7]
click at [642, 242] on div "helper . moveRight ( ) helper . build ( "downArrow" ) helper . moveDown ( 1 ) h…" at bounding box center [641, 253] width 264 height 282
type textarea "[DOMAIN_NAME]("upArrow")"
click at [626, 378] on span "Ejecutar" at bounding box center [628, 383] width 78 height 11
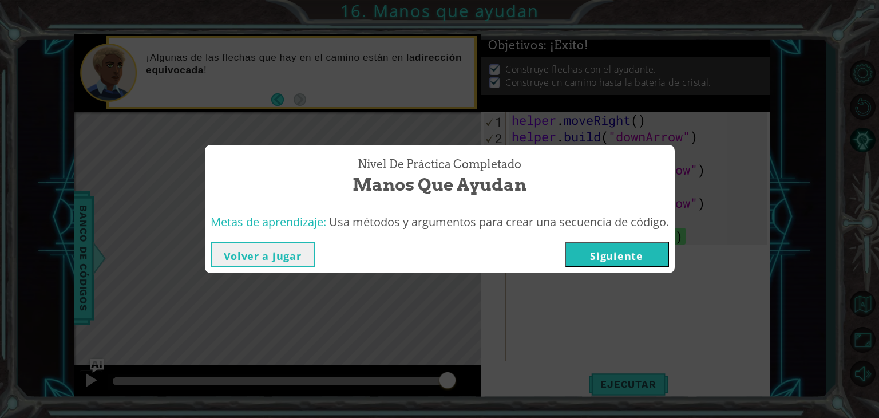
click at [639, 259] on button "Siguiente" at bounding box center [617, 255] width 104 height 26
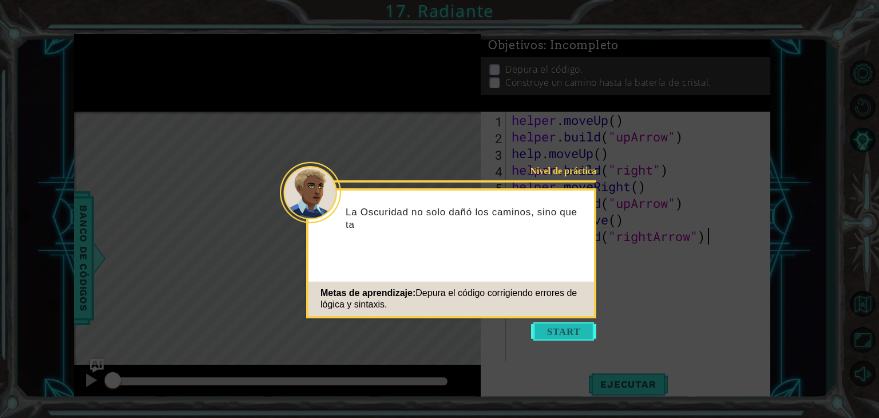
click at [565, 326] on button "Start" at bounding box center [563, 331] width 65 height 18
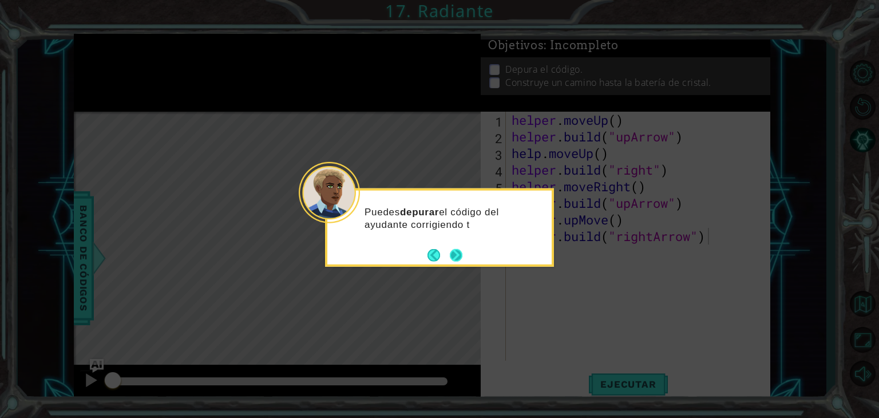
click at [464, 258] on div "Puedes depurar el código del ayudante corrigiendo t" at bounding box center [439, 227] width 229 height 78
click at [464, 258] on div "Puedes depurar el código del ayudante corrigiendo todos lo" at bounding box center [439, 227] width 229 height 78
click at [450, 255] on button "Next" at bounding box center [456, 256] width 13 height 13
